Goal: Entertainment & Leisure: Consume media (video, audio)

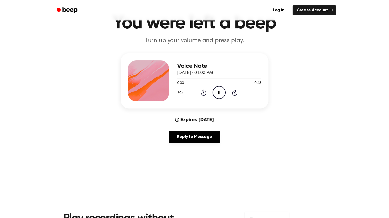
scroll to position [27, 0]
click at [234, 91] on icon "Skip 5 seconds" at bounding box center [235, 92] width 6 height 7
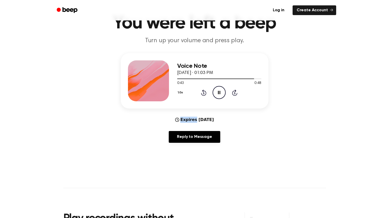
click at [234, 91] on icon "Skip 5 seconds" at bounding box center [235, 92] width 6 height 7
